Goal: Task Accomplishment & Management: Manage account settings

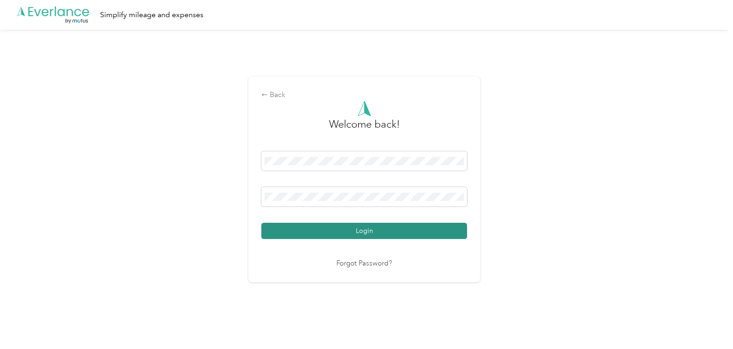
click at [370, 226] on button "Login" at bounding box center [364, 231] width 206 height 16
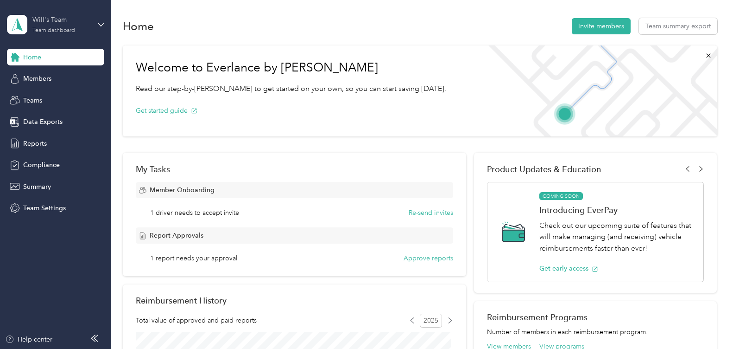
click at [55, 31] on div "Team dashboard" at bounding box center [53, 31] width 43 height 6
click at [38, 74] on div "Team dashboard" at bounding box center [40, 76] width 51 height 10
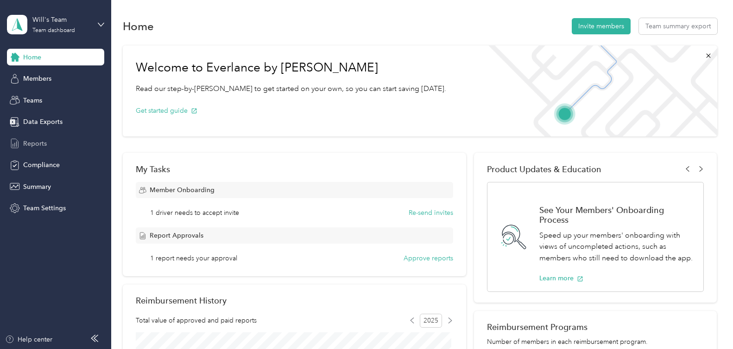
click at [34, 141] on span "Reports" at bounding box center [35, 144] width 24 height 10
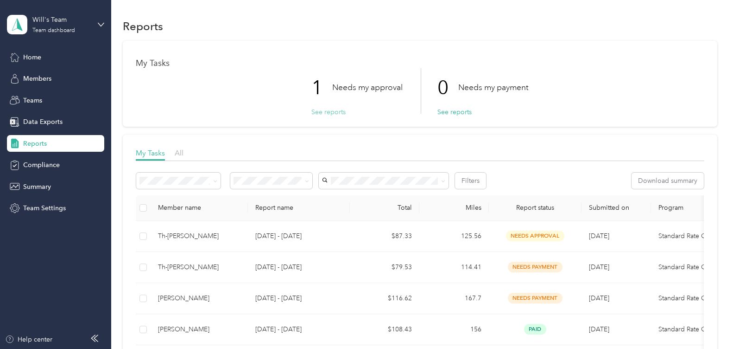
click at [325, 108] on button "See reports" at bounding box center [329, 112] width 34 height 10
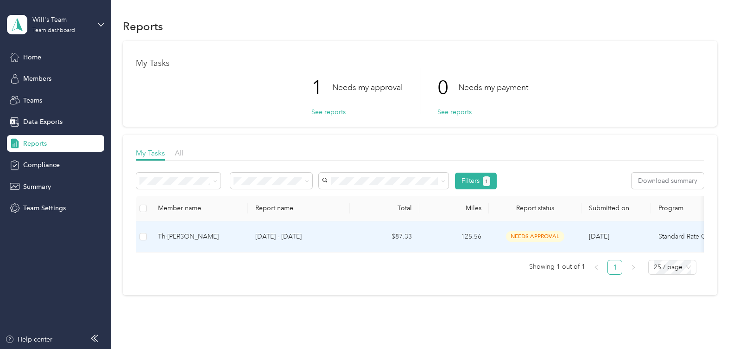
click at [533, 232] on span "needs approval" at bounding box center [535, 236] width 58 height 11
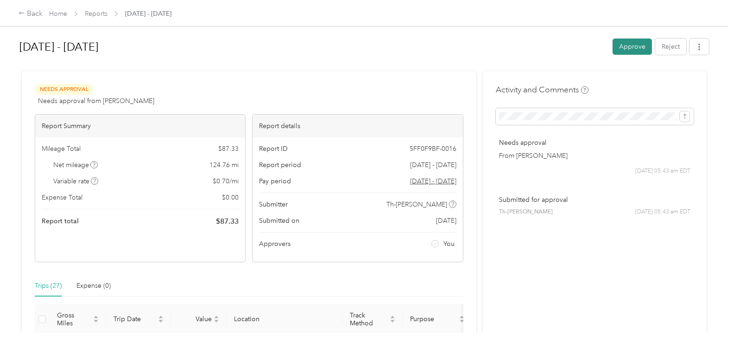
click at [626, 48] on button "Approve" at bounding box center [632, 46] width 39 height 16
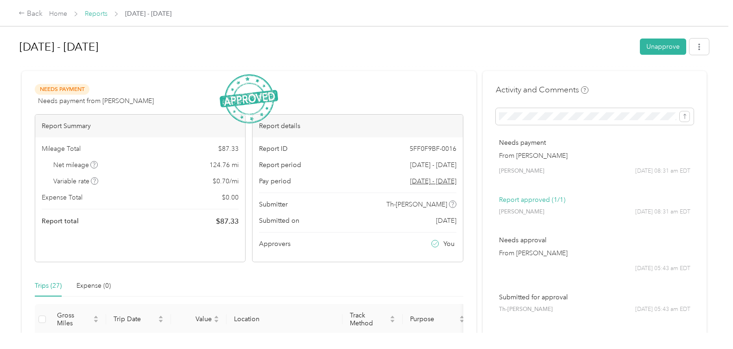
click at [94, 13] on link "Reports" at bounding box center [96, 14] width 23 height 8
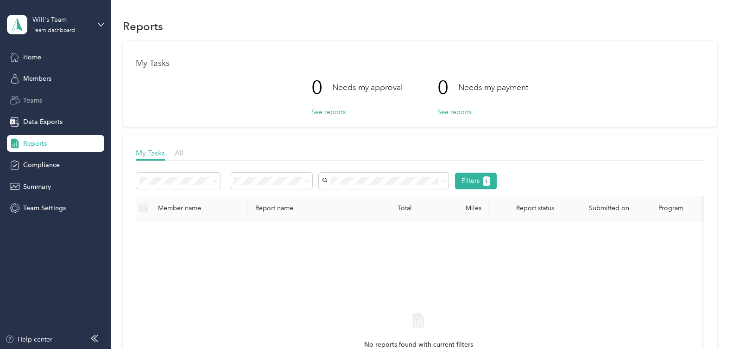
click at [30, 100] on span "Teams" at bounding box center [32, 100] width 19 height 10
